Goal: Task Accomplishment & Management: Use online tool/utility

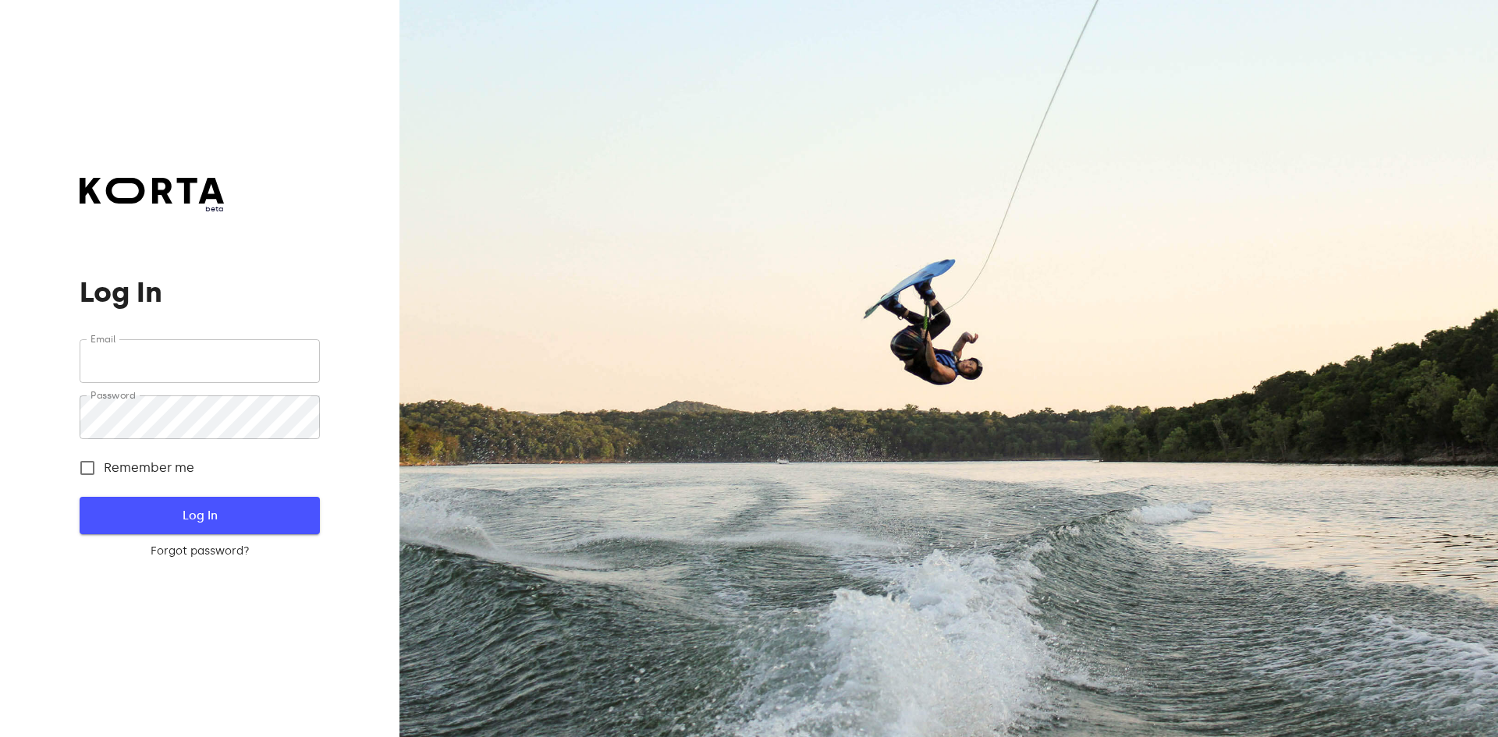
type input "[EMAIL_ADDRESS][DOMAIN_NAME]"
click at [236, 516] on span "Log In" at bounding box center [200, 516] width 190 height 20
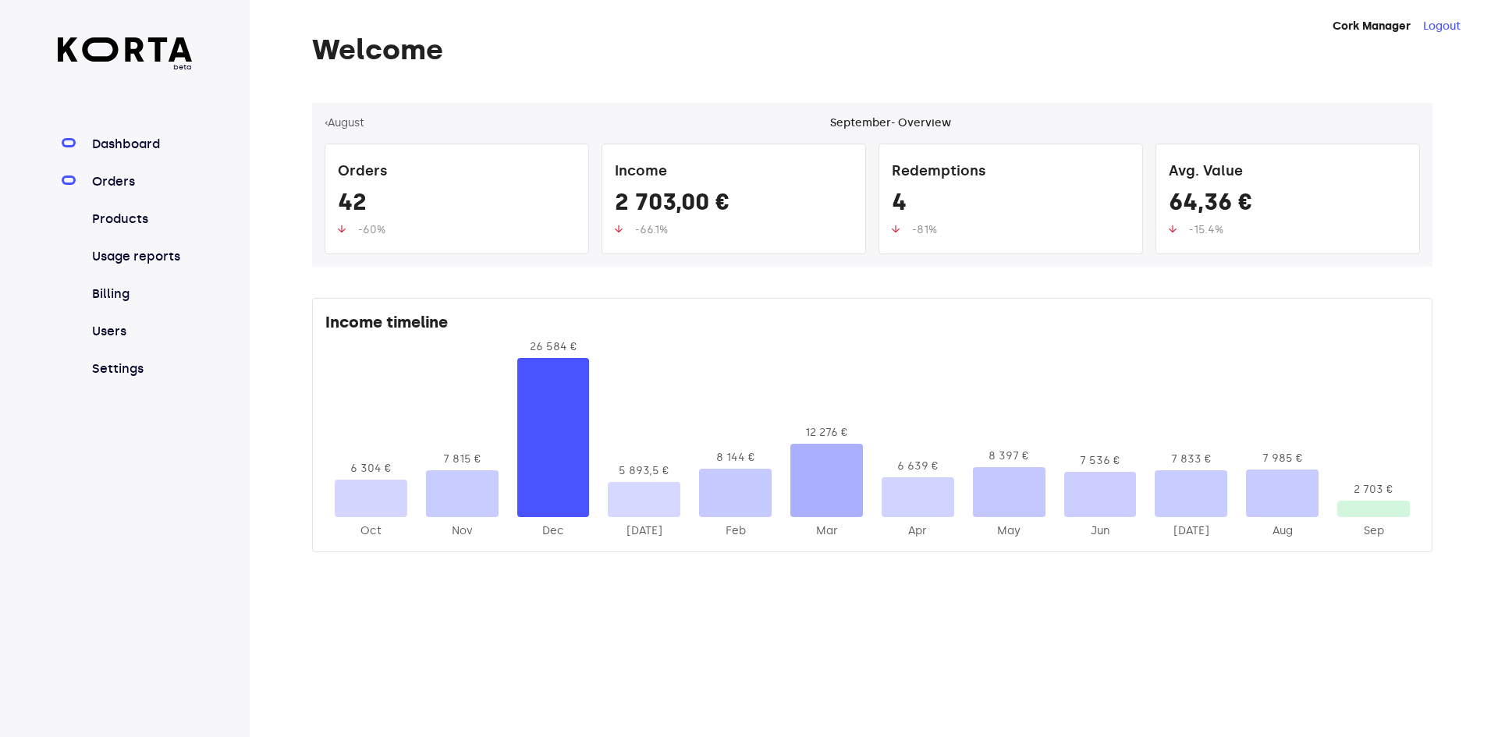
click at [127, 183] on link "Orders" at bounding box center [141, 181] width 104 height 19
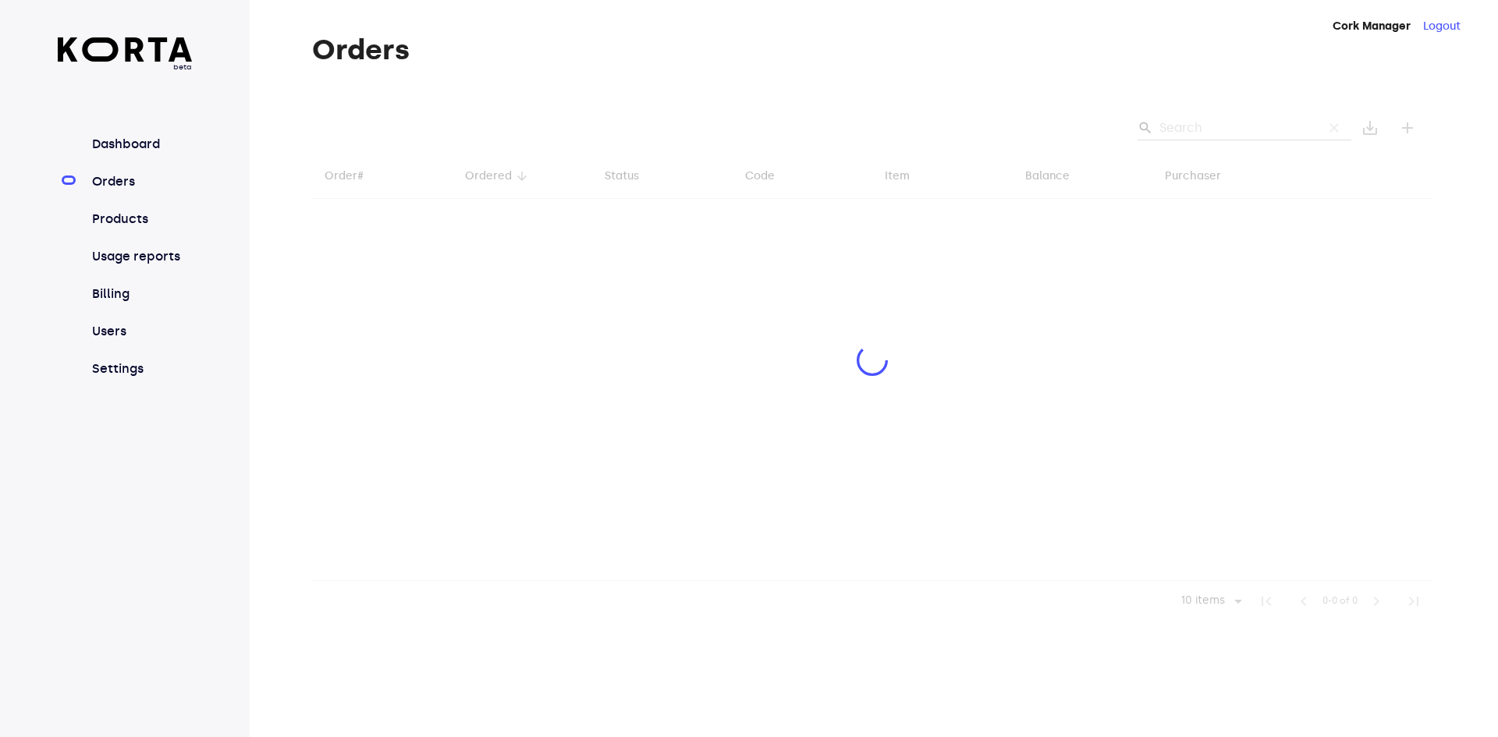
click at [1181, 131] on div at bounding box center [872, 362] width 1120 height 519
click at [1193, 126] on div at bounding box center [872, 362] width 1120 height 519
click at [1178, 129] on div at bounding box center [872, 362] width 1120 height 519
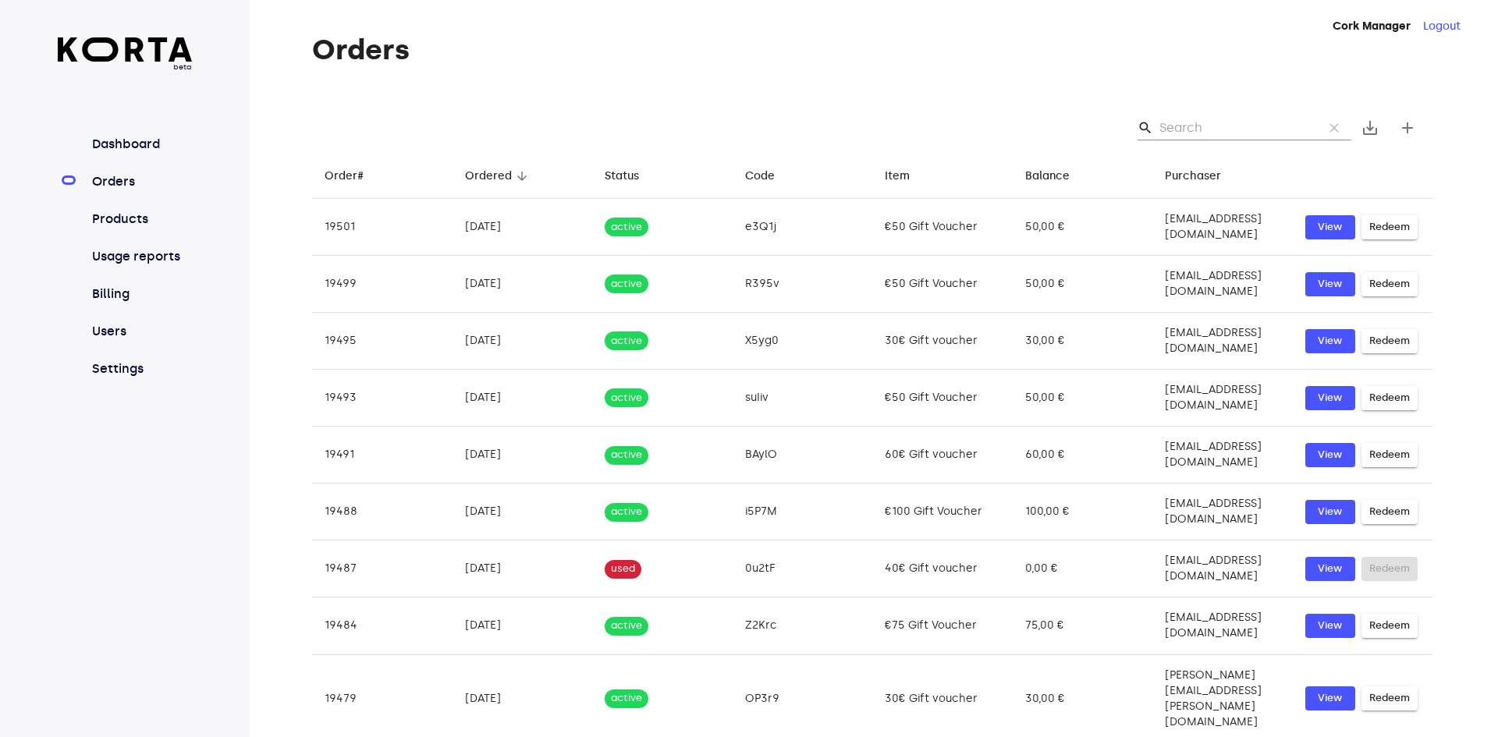
click at [1181, 116] on input "Search" at bounding box center [1234, 127] width 151 height 25
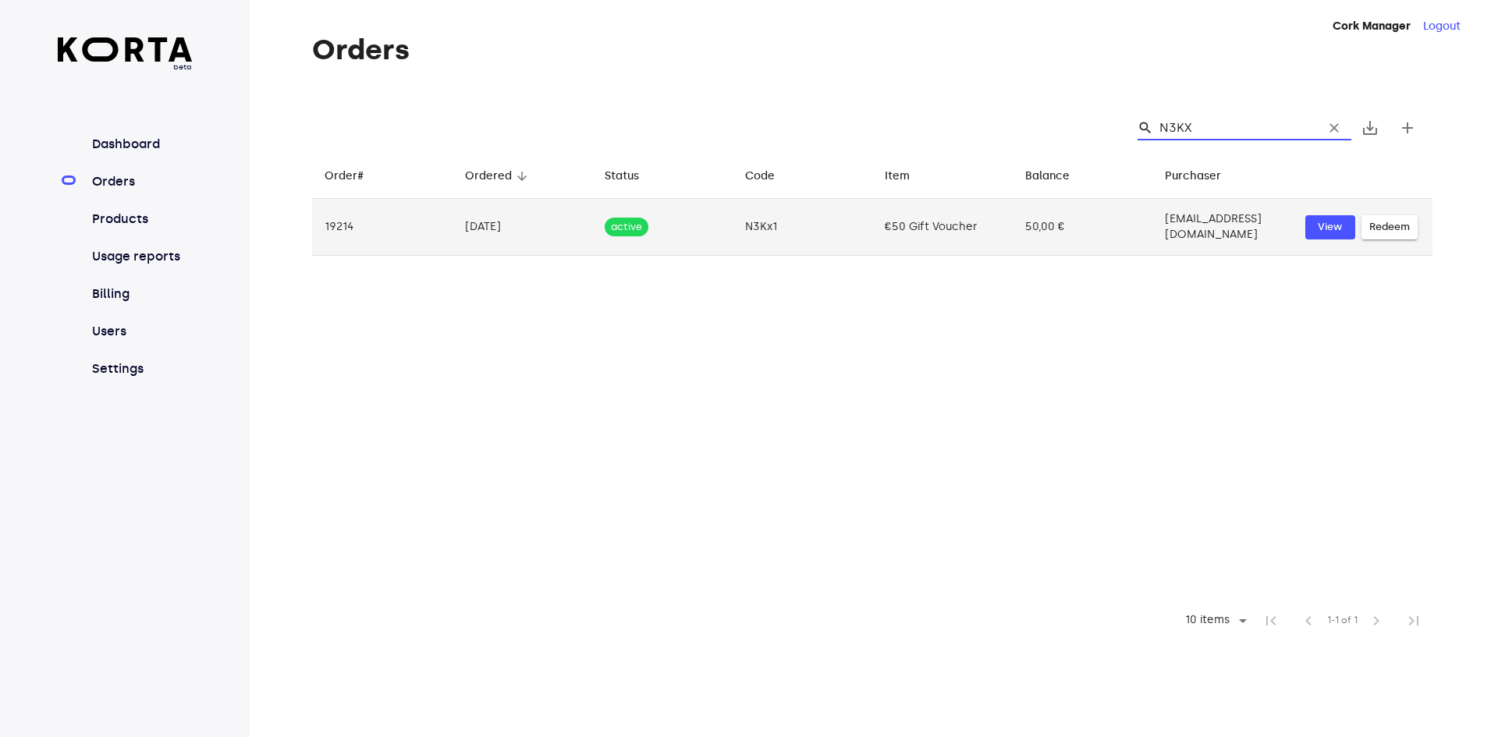
type input "N3KX"
click at [1375, 222] on span "Redeem" at bounding box center [1389, 227] width 41 height 18
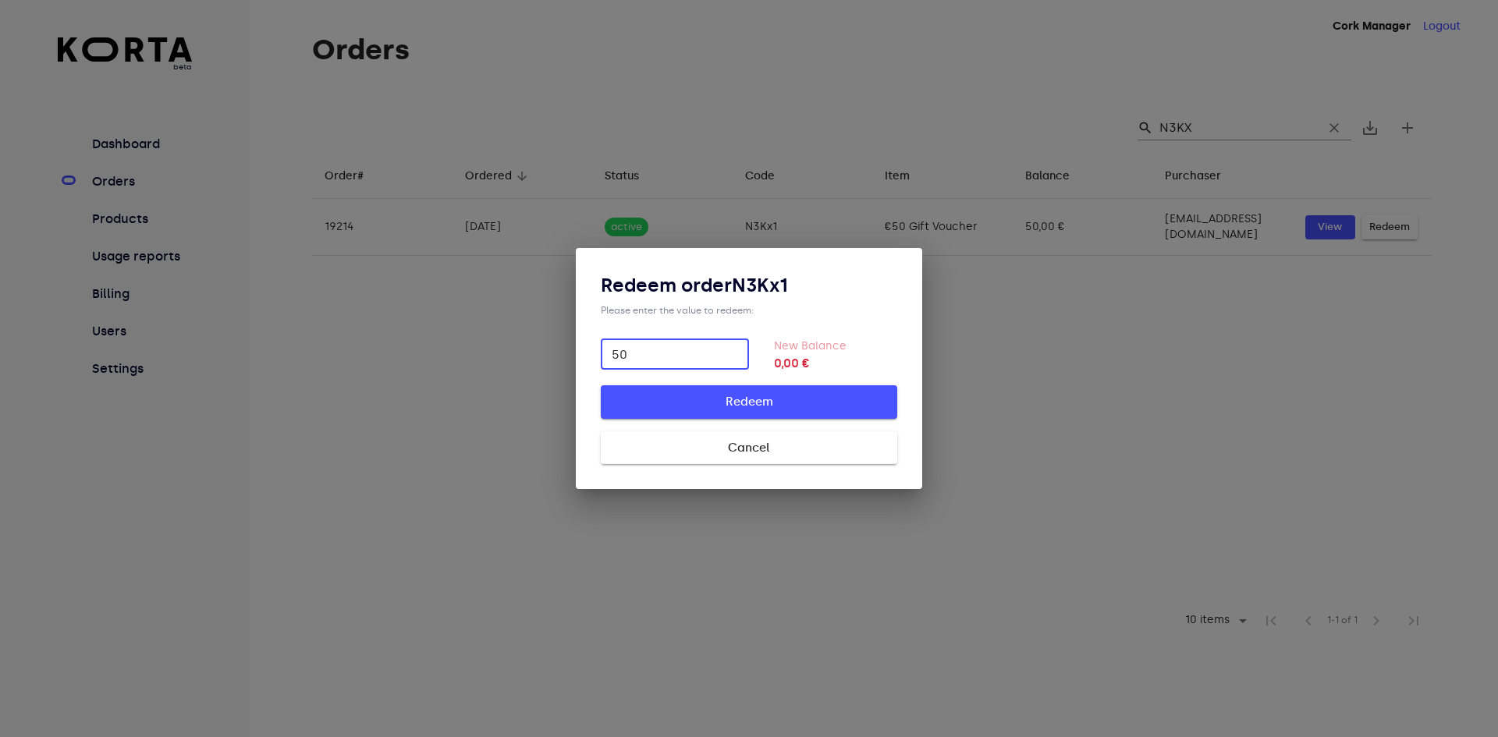
type input "50"
click at [601, 385] on button "Redeem" at bounding box center [749, 401] width 296 height 33
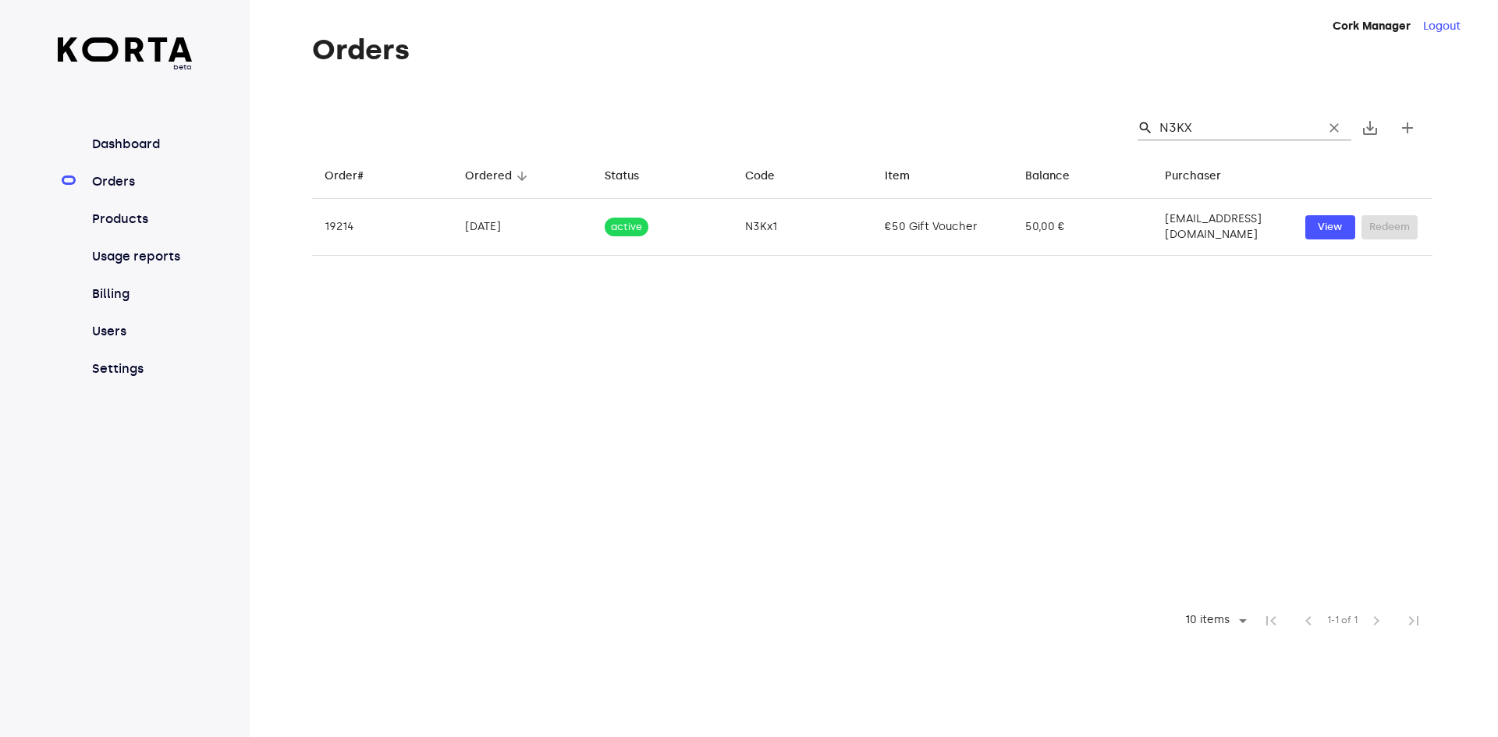
click at [1191, 123] on input "N3KX" at bounding box center [1234, 127] width 151 height 25
